Goal: Task Accomplishment & Management: Complete application form

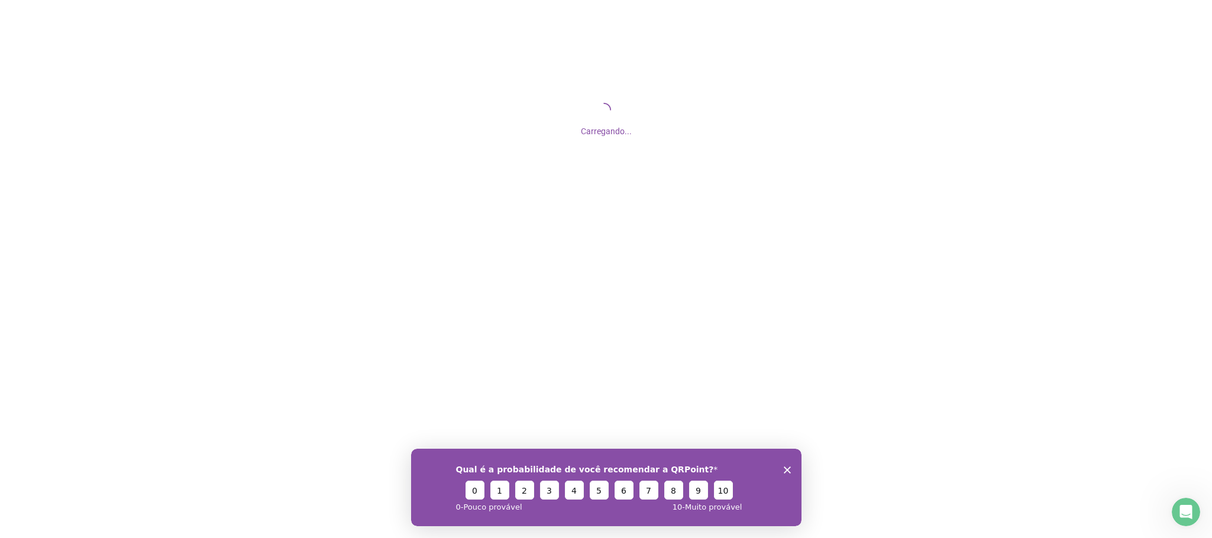
drag, startPoint x: 787, startPoint y: 467, endPoint x: 1187, endPoint y: 910, distance: 596.4
click at [787, 467] on icon "Encerrar pesquisa" at bounding box center [786, 469] width 7 height 7
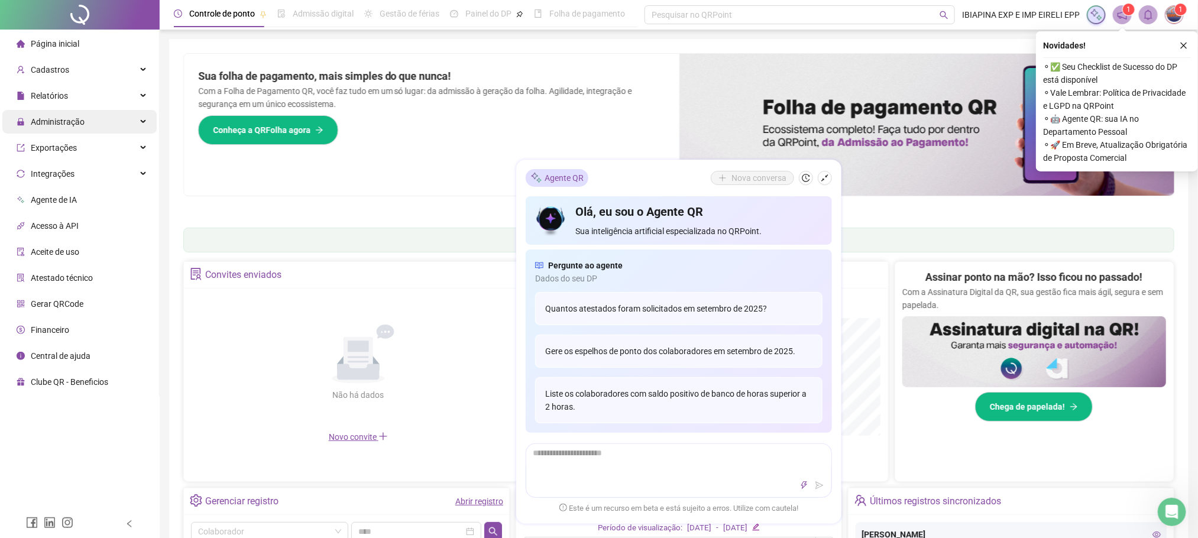
click at [83, 114] on div "Administração" at bounding box center [79, 122] width 154 height 24
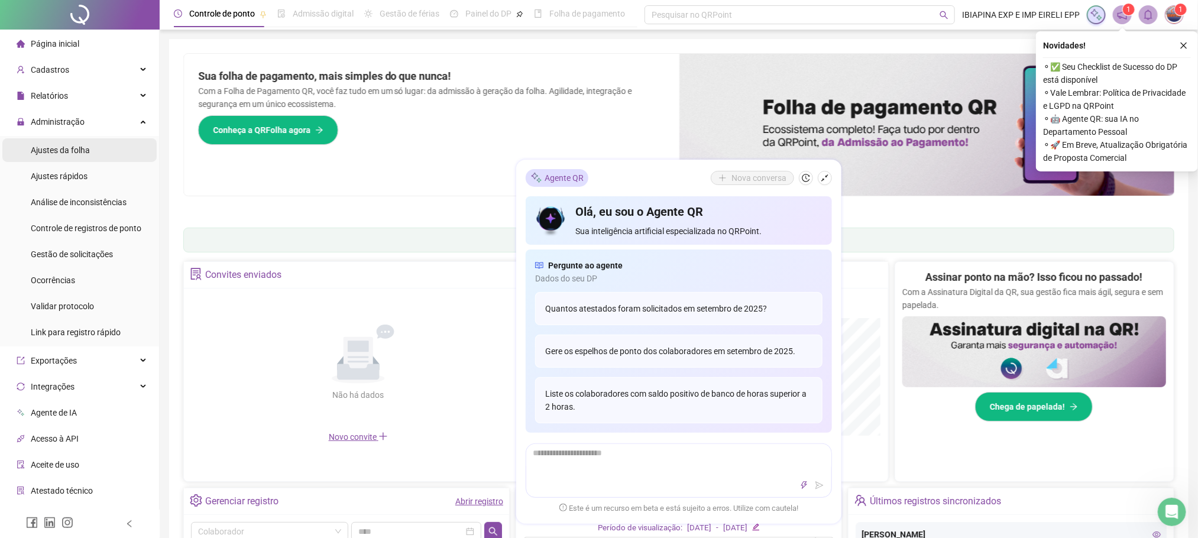
click at [72, 151] on span "Ajustes da folha" at bounding box center [60, 150] width 59 height 9
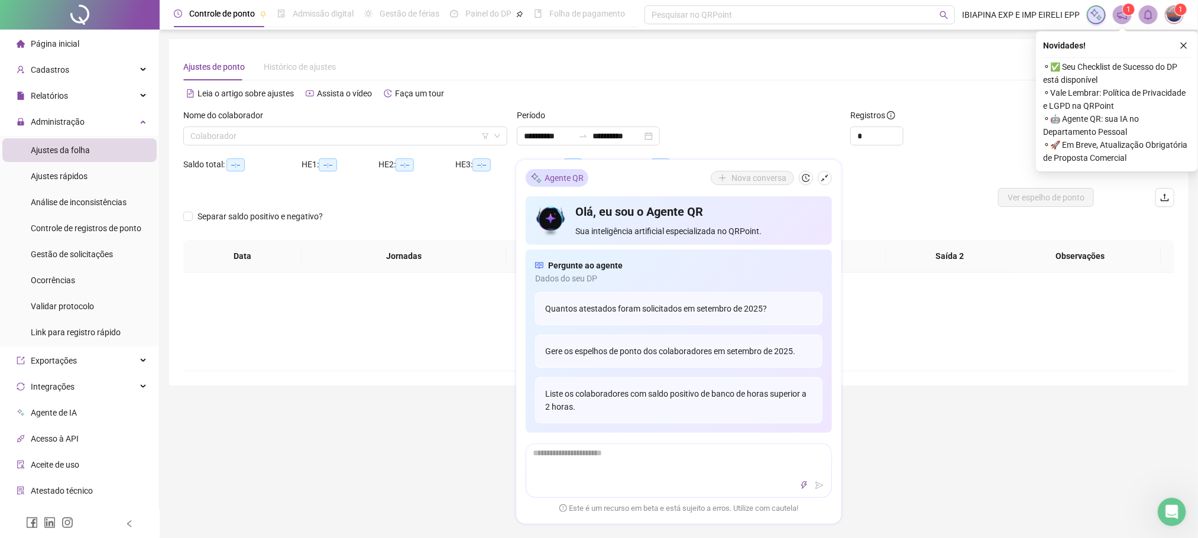
type input "**********"
click at [826, 176] on icon "shrink" at bounding box center [825, 178] width 8 height 8
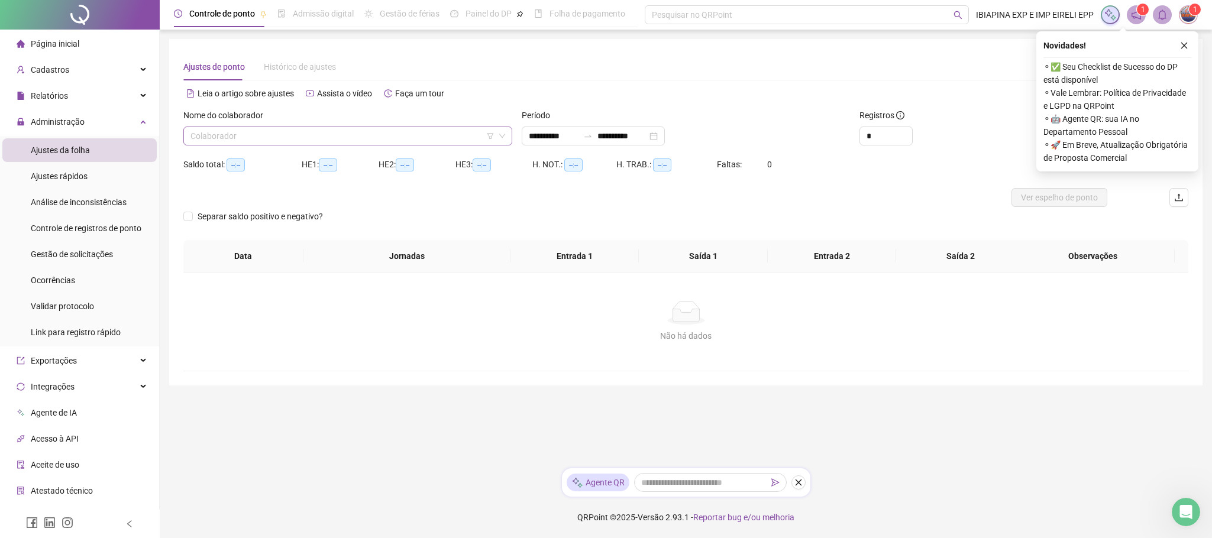
click at [374, 141] on input "search" at bounding box center [342, 136] width 304 height 18
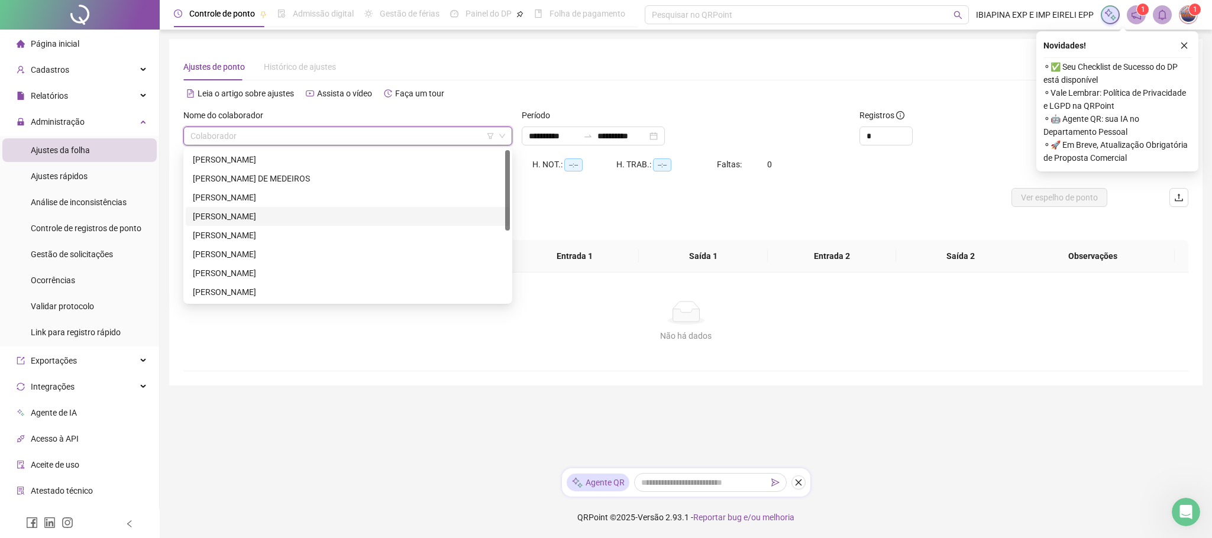
click at [273, 221] on div "BIANCA DE PAULA CORDEIRO" at bounding box center [348, 216] width 310 height 13
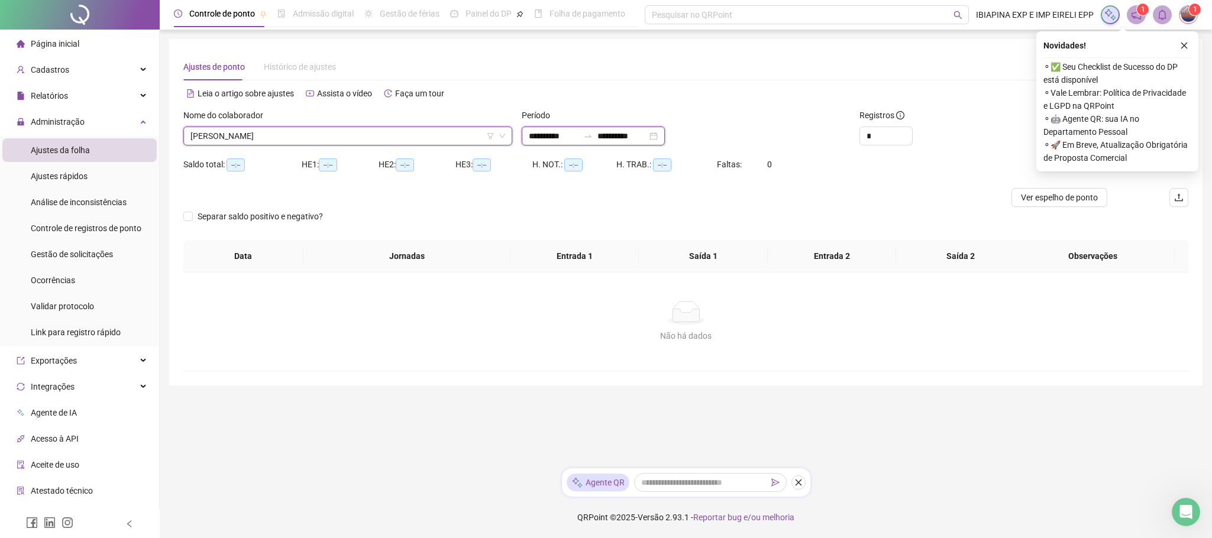
click at [571, 138] on input "**********" at bounding box center [554, 136] width 50 height 13
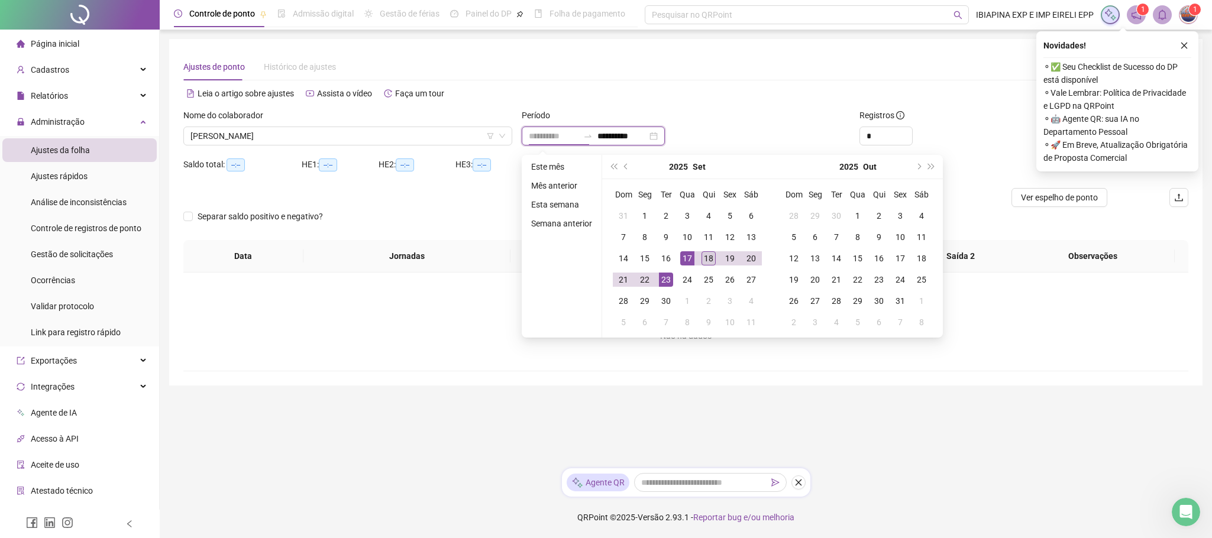
type input "**********"
click at [706, 256] on div "18" at bounding box center [709, 258] width 14 height 14
click at [704, 256] on div "18" at bounding box center [709, 258] width 14 height 14
type input "**********"
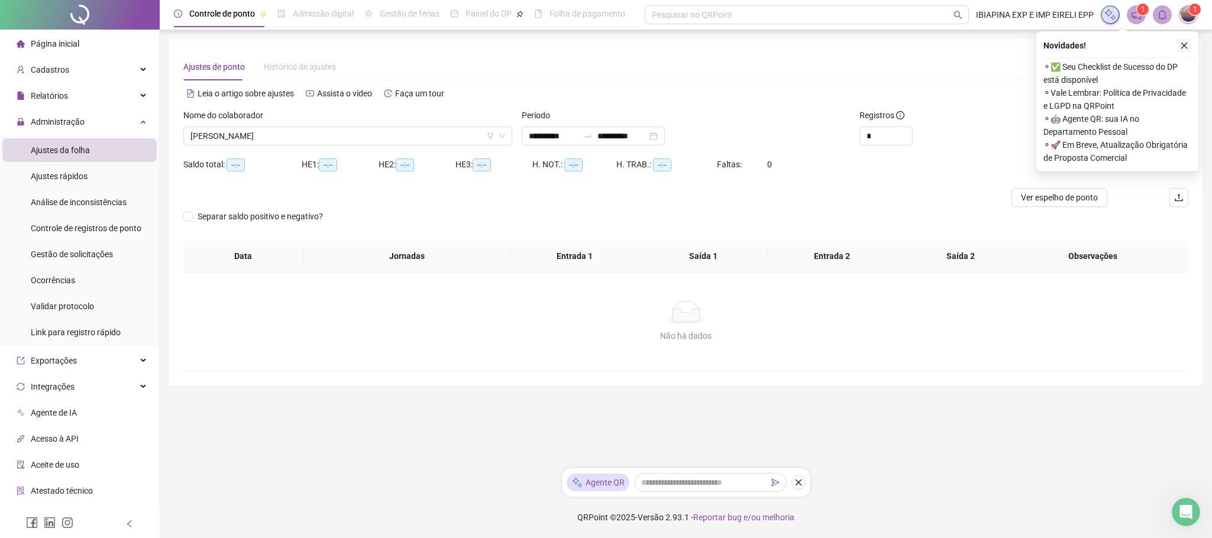
click at [1186, 44] on icon "close" at bounding box center [1184, 45] width 8 height 8
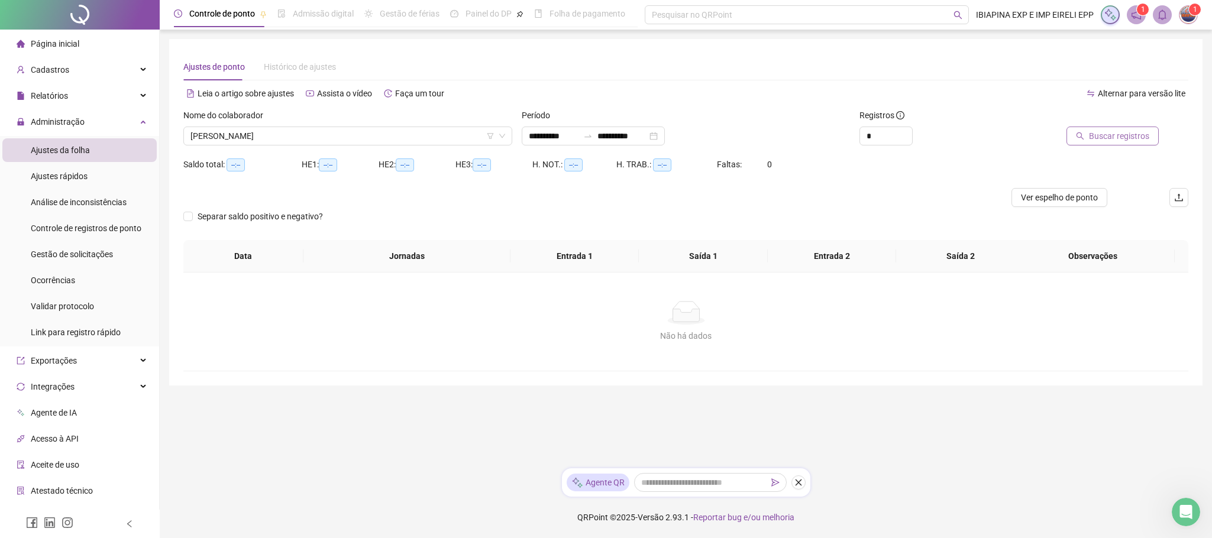
click at [1133, 137] on span "Buscar registros" at bounding box center [1119, 136] width 60 height 13
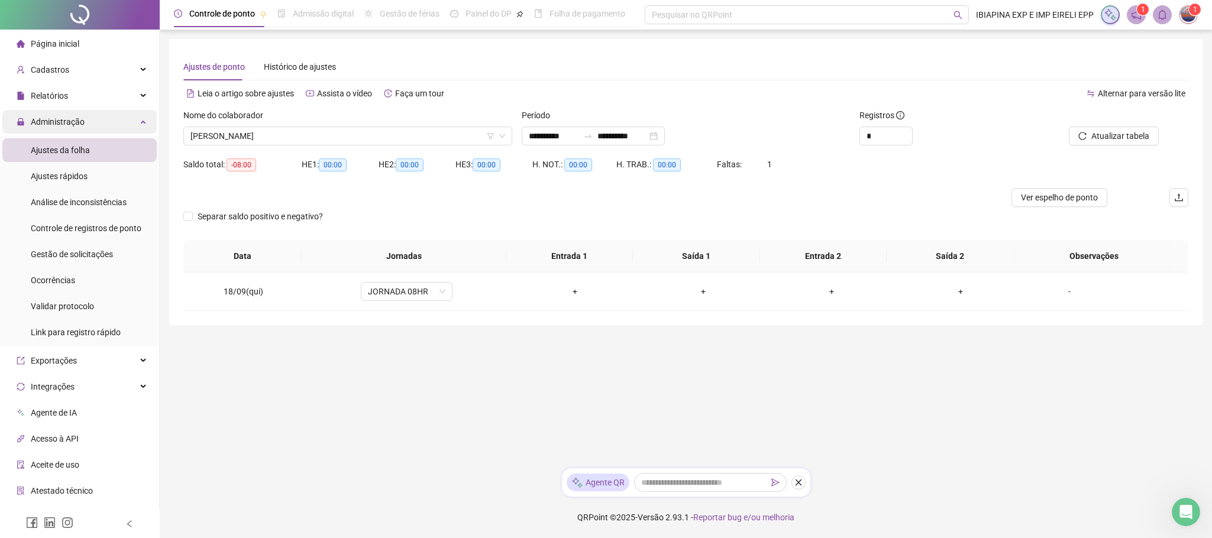
click at [124, 124] on div "Administração" at bounding box center [79, 122] width 154 height 24
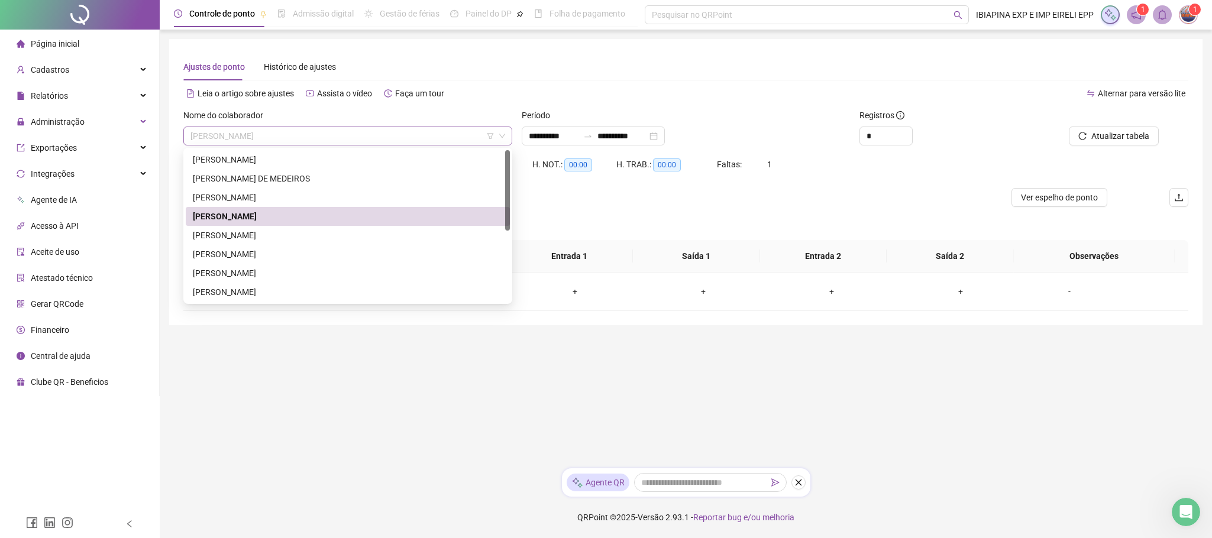
click at [344, 135] on span "BIANCA DE PAULA CORDEIRO" at bounding box center [347, 136] width 315 height 18
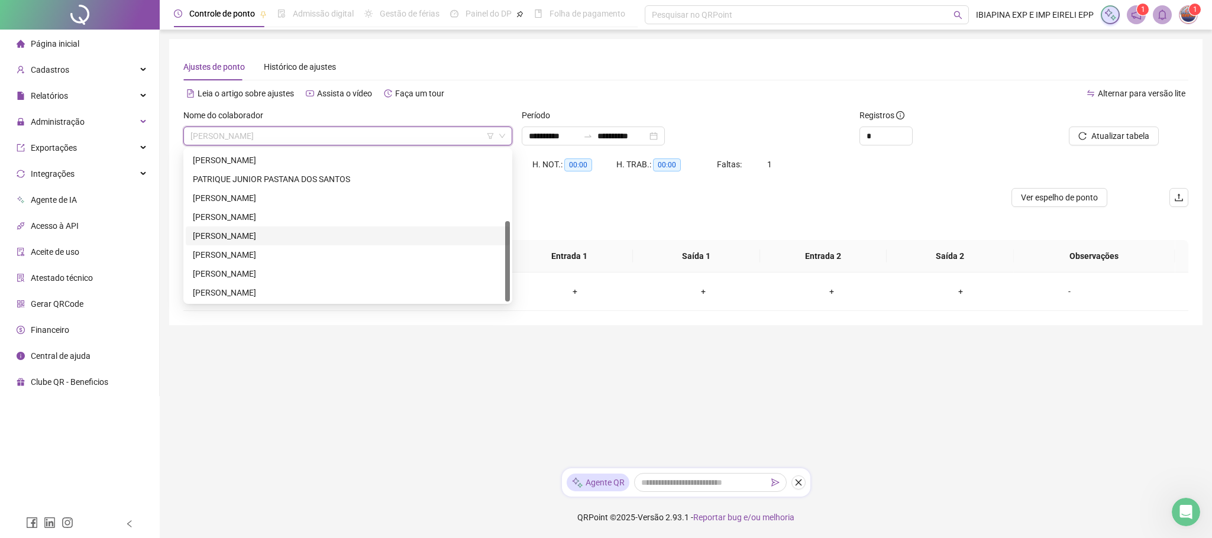
click at [254, 228] on div "ROBERTO DA SILVA GONÇALVES" at bounding box center [348, 236] width 324 height 19
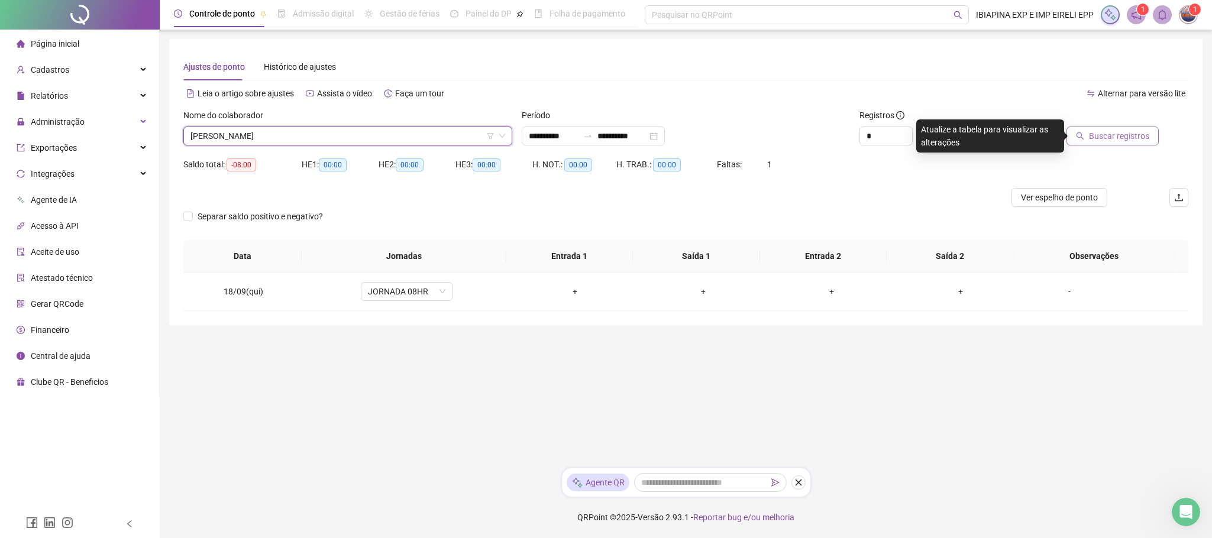
click at [1131, 135] on span "Buscar registros" at bounding box center [1119, 136] width 60 height 13
click at [286, 133] on span "ROBERTO DA SILVA GONÇALVES" at bounding box center [347, 136] width 315 height 18
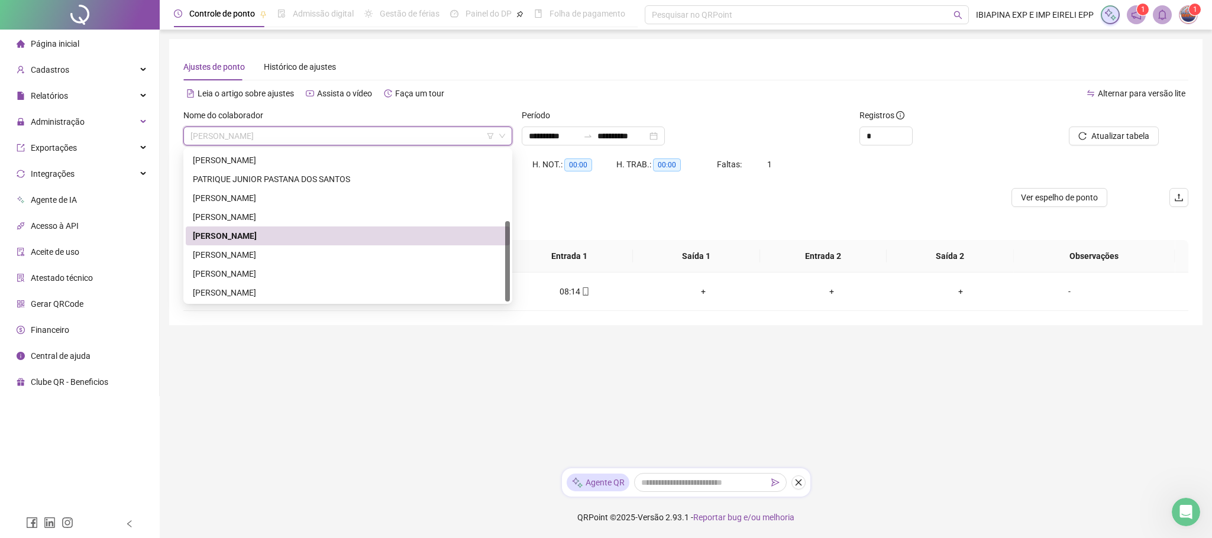
scroll to position [0, 0]
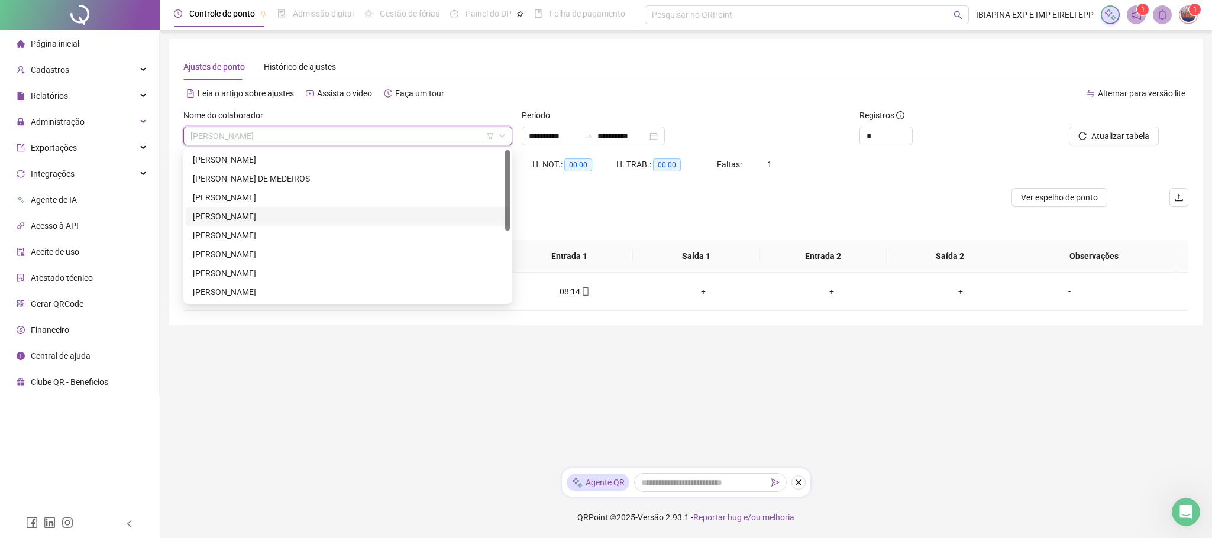
click at [244, 214] on div "BIANCA DE PAULA CORDEIRO" at bounding box center [348, 216] width 310 height 13
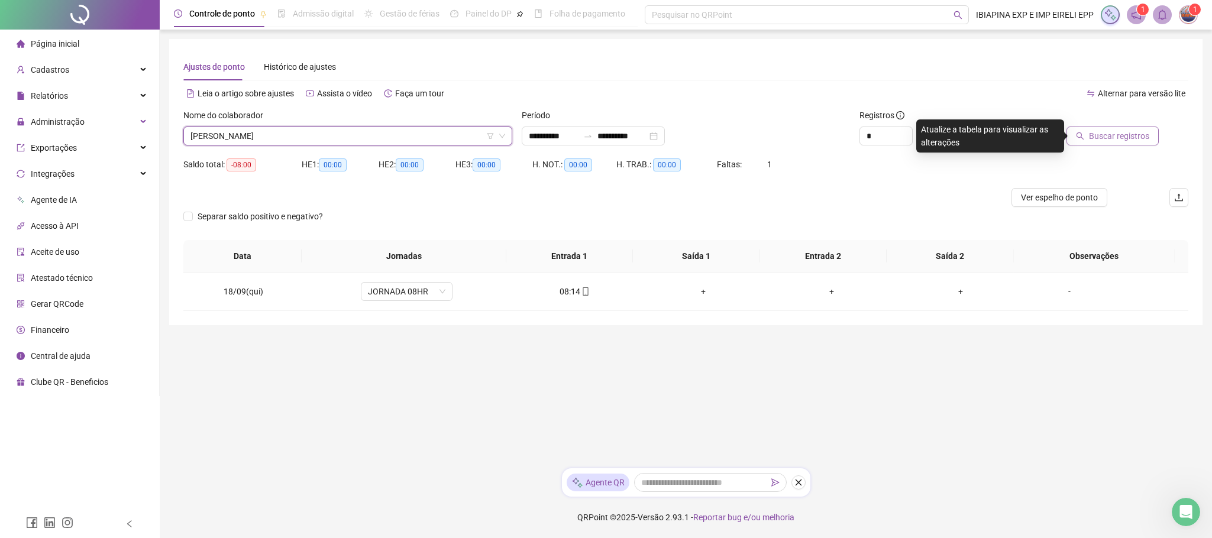
click at [1094, 135] on span "Buscar registros" at bounding box center [1119, 136] width 60 height 13
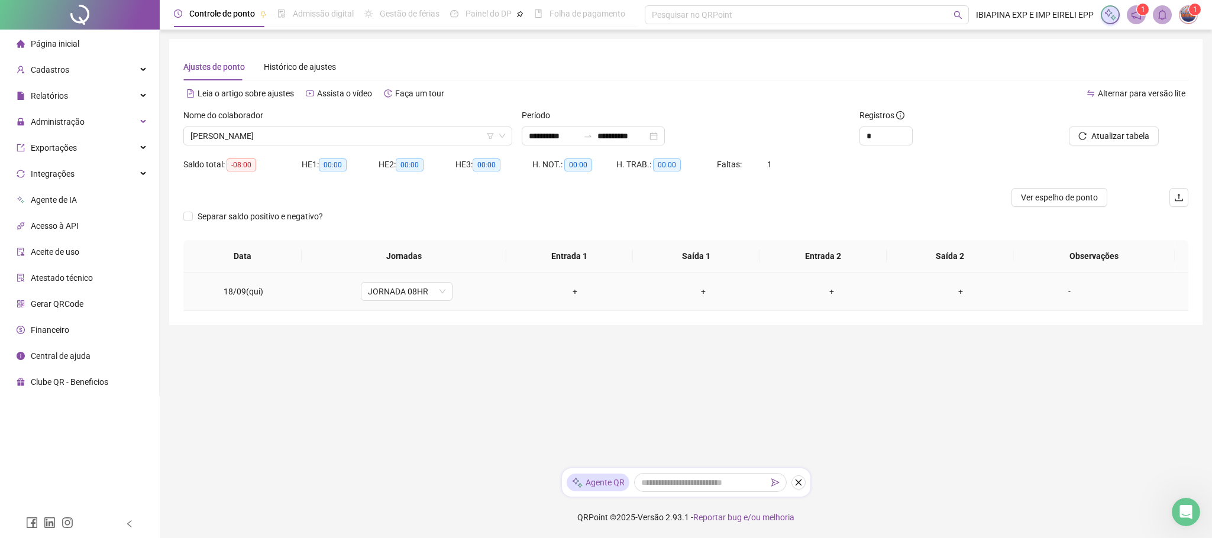
click at [566, 297] on div "+" at bounding box center [574, 291] width 109 height 13
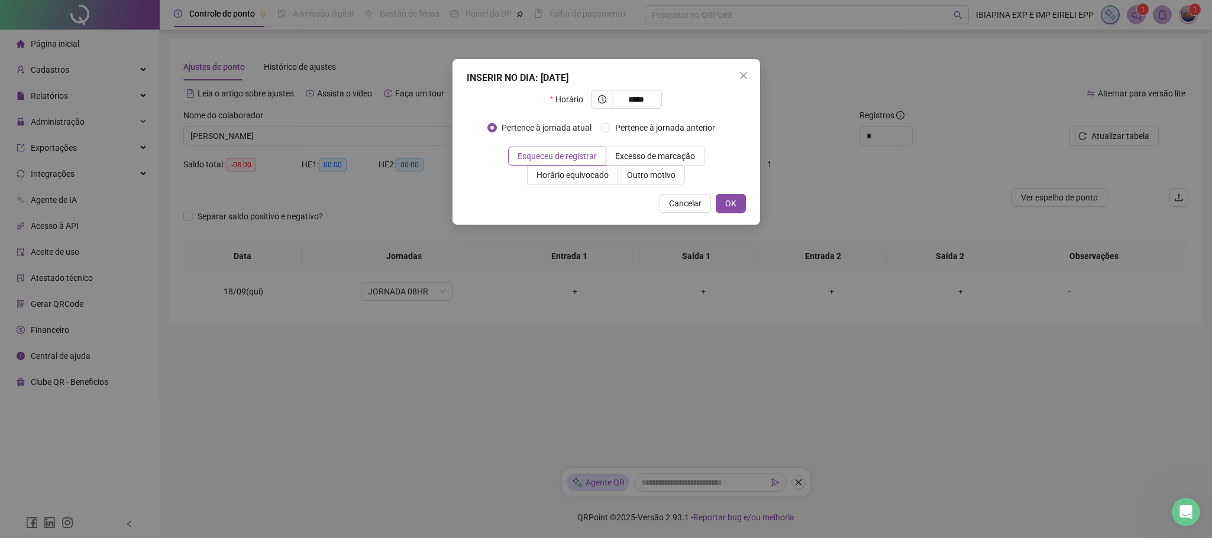
type input "*****"
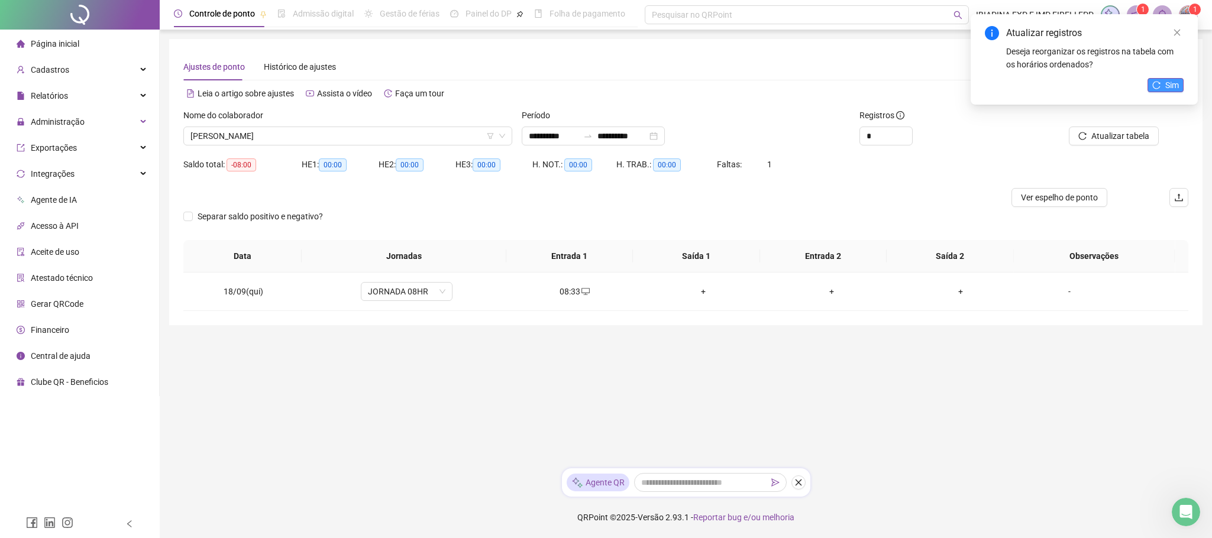
click at [1164, 82] on button "Sim" at bounding box center [1166, 85] width 36 height 14
